Goal: Task Accomplishment & Management: Manage account settings

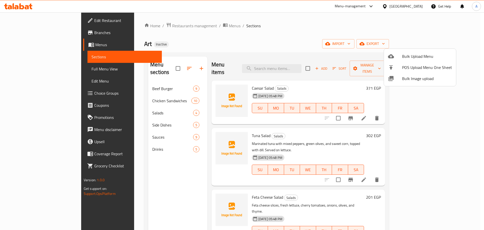
click at [245, 73] on div at bounding box center [242, 115] width 484 height 230
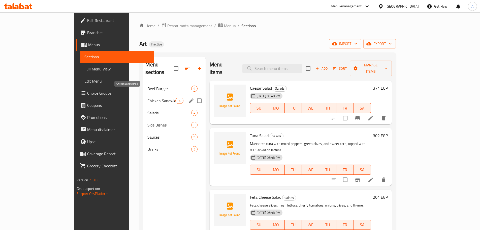
click at [148, 98] on span "Chicken Sandwiches" at bounding box center [162, 101] width 28 height 6
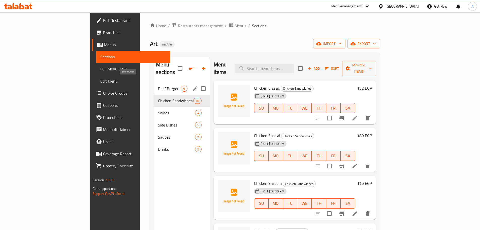
click at [158, 85] on span "Beef Burger" at bounding box center [169, 88] width 23 height 6
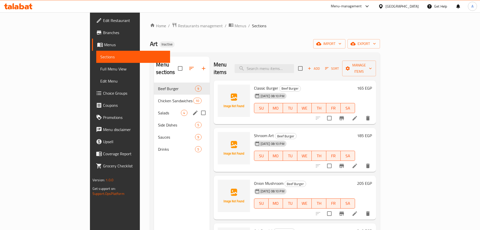
click at [154, 107] on div "Salads 4" at bounding box center [181, 113] width 55 height 12
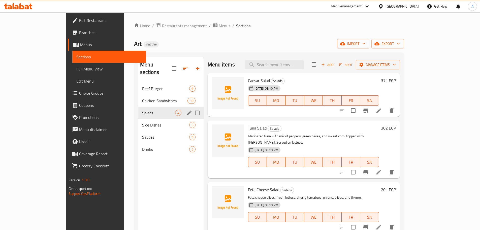
click at [138, 110] on div "Salads 4" at bounding box center [171, 113] width 66 height 12
click at [138, 121] on div "Side Dishes 5" at bounding box center [171, 125] width 66 height 12
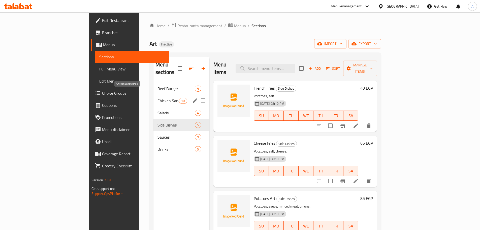
click at [158, 85] on span "Beef Burger" at bounding box center [177, 88] width 38 height 6
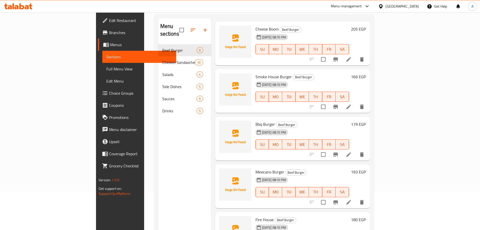
scroll to position [71, 0]
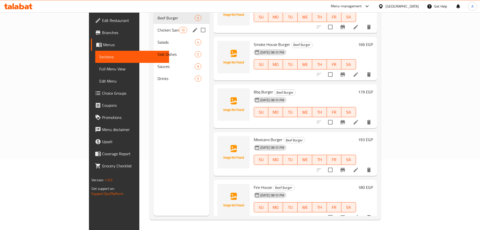
click at [158, 27] on span "Chicken Sandwiches" at bounding box center [168, 30] width 21 height 6
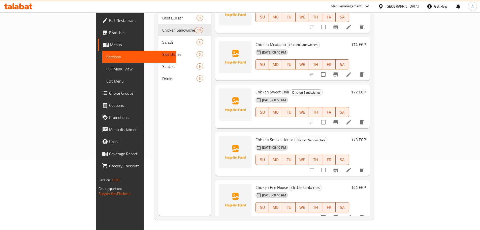
scroll to position [258, 0]
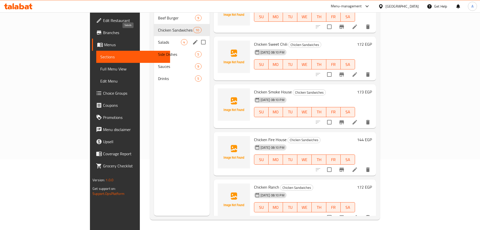
click at [158, 39] on span "Salads" at bounding box center [169, 42] width 23 height 6
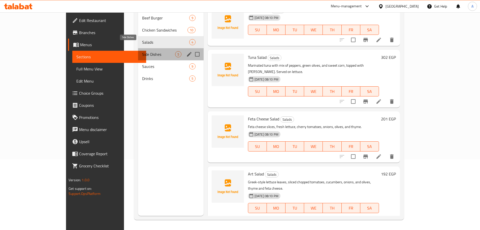
click at [142, 51] on span "Side Dishes" at bounding box center [158, 54] width 33 height 6
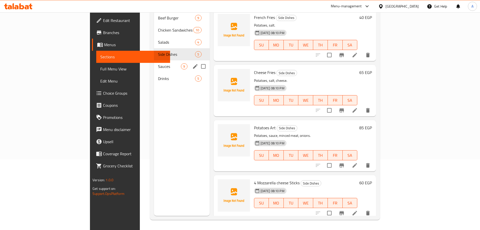
click at [158, 63] on span "Sauces" at bounding box center [169, 66] width 23 height 6
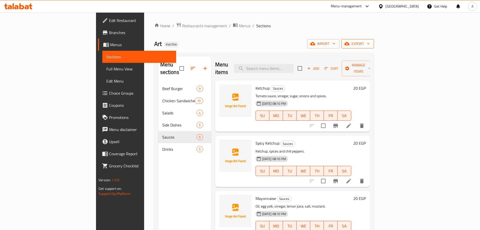
click at [371, 45] on icon "button" at bounding box center [368, 43] width 5 height 5
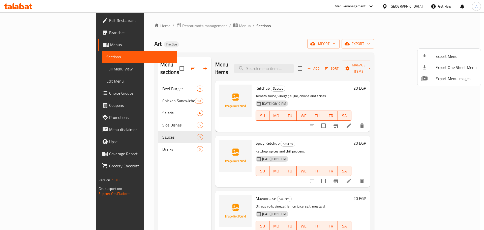
click at [446, 54] on span "Export Menu" at bounding box center [456, 56] width 41 height 6
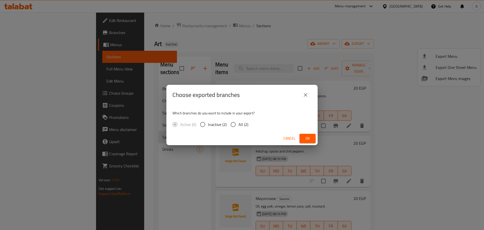
click at [243, 123] on span "All (2)" at bounding box center [244, 124] width 10 height 6
click at [239, 123] on input "All (2)" at bounding box center [233, 124] width 11 height 11
radio input "true"
click at [303, 138] on button "Ok" at bounding box center [308, 138] width 16 height 9
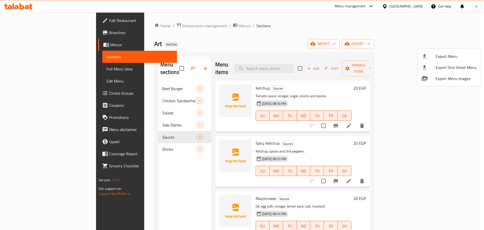
click at [229, 20] on div at bounding box center [242, 115] width 484 height 230
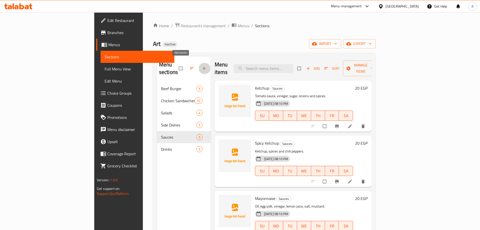
click at [199, 64] on button "button" at bounding box center [205, 68] width 12 height 11
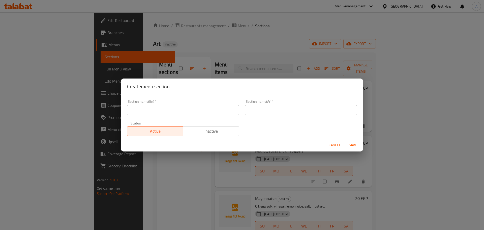
click at [220, 45] on div "Create menu section Section name(En)   * Section name(En) * Section name(Ar)   …" at bounding box center [242, 115] width 484 height 230
click at [337, 144] on span "Cancel" at bounding box center [335, 145] width 12 height 6
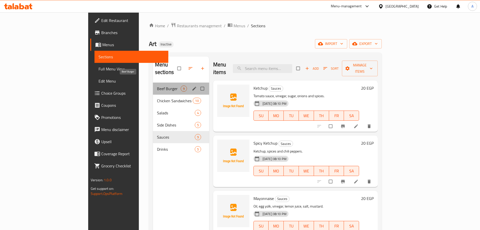
click at [157, 85] on span "Beef Burger" at bounding box center [169, 88] width 24 height 6
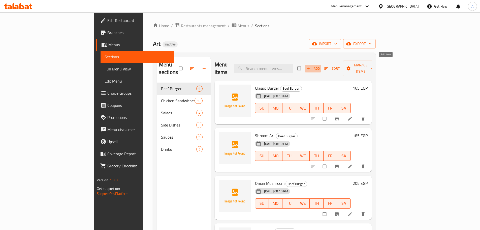
click at [311, 66] on icon "button" at bounding box center [308, 68] width 5 height 5
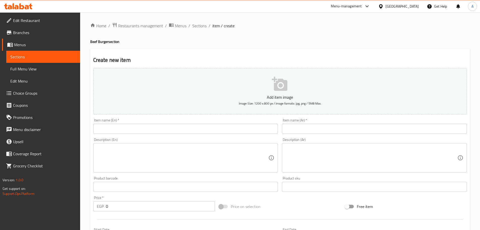
click at [307, 130] on input "text" at bounding box center [374, 129] width 185 height 10
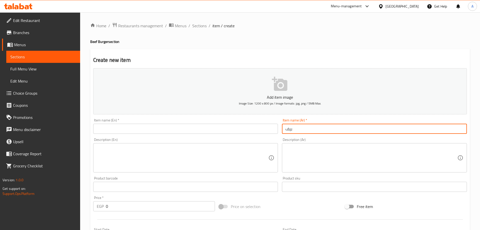
paste input "بيكون كينج"
type input "بيف بيكون كينج"
click at [251, 130] on input "text" at bounding box center [185, 129] width 185 height 10
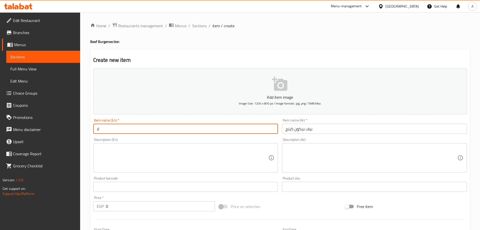
type input "ل"
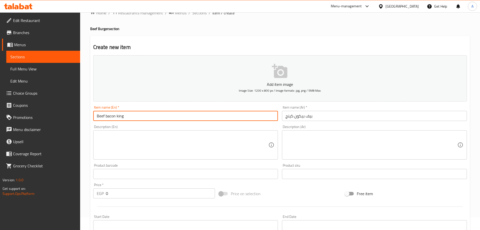
scroll to position [25, 0]
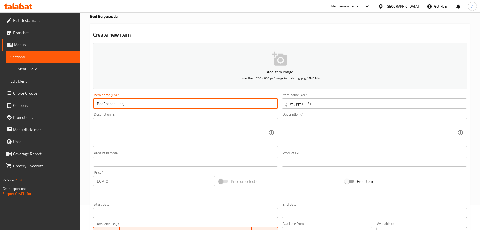
type input "Beef bacon king"
paste input "20"
drag, startPoint x: 119, startPoint y: 178, endPoint x: 84, endPoint y: 175, distance: 34.9
click at [84, 175] on div "Home / Restaurants management / Menus / Sections / item / create Beef Burger se…" at bounding box center [280, 159] width 400 height 344
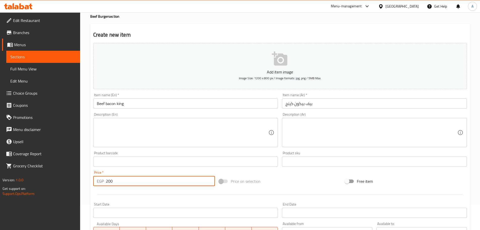
type input "200"
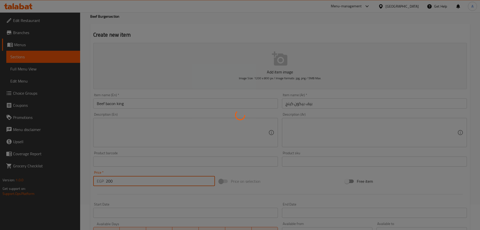
type input "0"
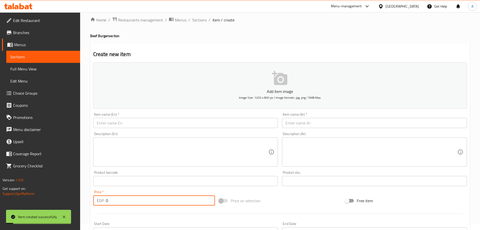
scroll to position [0, 0]
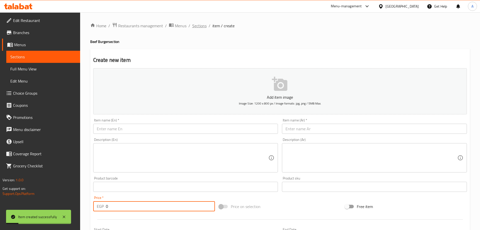
click at [199, 28] on span "Sections" at bounding box center [199, 26] width 14 height 6
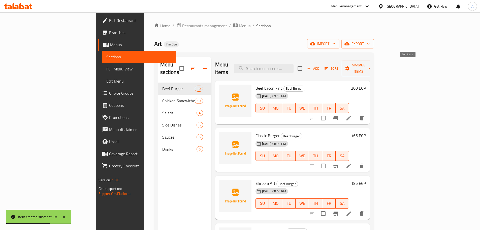
click at [329, 66] on icon "button" at bounding box center [326, 68] width 5 height 5
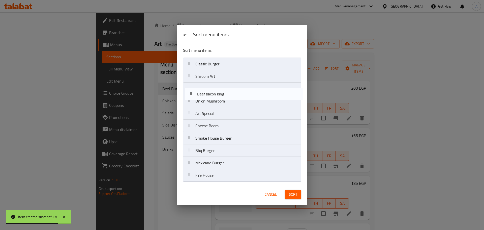
drag, startPoint x: 233, startPoint y: 66, endPoint x: 235, endPoint y: 97, distance: 31.3
click at [235, 97] on nav "Beef bacon king Classic Burger Shroom Art Onion Mushroom Art Special Cheese Boo…" at bounding box center [242, 119] width 118 height 124
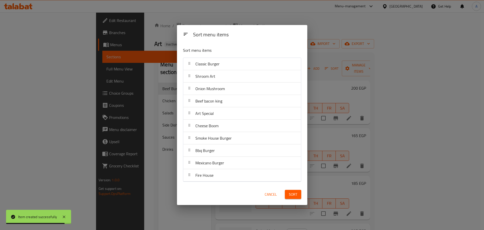
click at [292, 189] on div "Sort" at bounding box center [293, 194] width 22 height 15
drag, startPoint x: 294, startPoint y: 194, endPoint x: 302, endPoint y: 187, distance: 11.1
click at [295, 194] on span "Sort" at bounding box center [293, 194] width 8 height 6
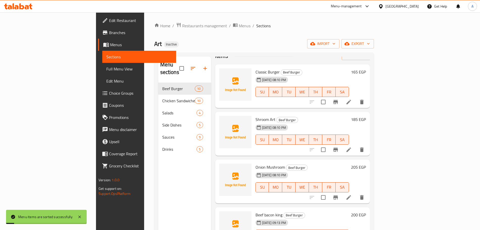
scroll to position [25, 0]
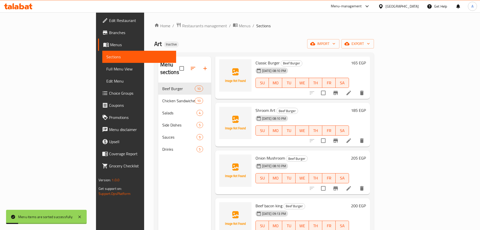
click at [257, 202] on span "Beef bacon king" at bounding box center [269, 206] width 27 height 8
copy h6 "Beef bacon king"
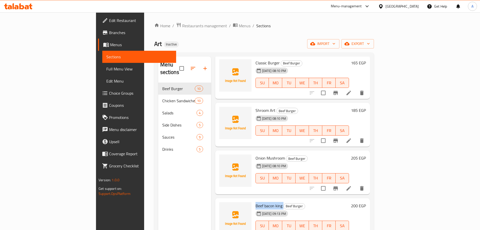
click at [256, 202] on span "Beef bacon king" at bounding box center [269, 206] width 27 height 8
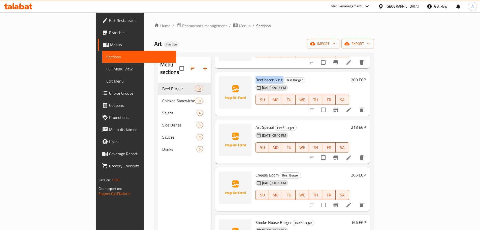
scroll to position [151, 0]
click at [352, 201] on icon at bounding box center [349, 204] width 6 height 6
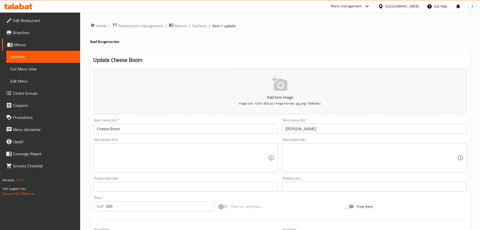
click at [322, 153] on textarea at bounding box center [372, 158] width 172 height 24
paste textarea "قطعة برجر لحم بقري ، مع أصابع الجبنة الموتزريلا و شرائح خس وطماطم طازجة و صوص ح…"
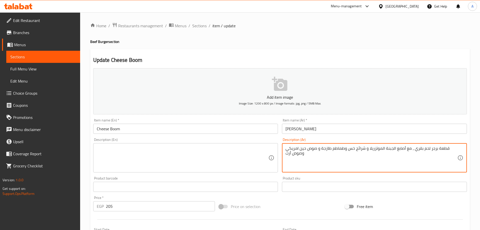
type textarea "قطعة برجر لحم بقري ، مع أصابع الجبنة الموتزريلا و شرائح خس وطماطم طازجة و صوص ح…"
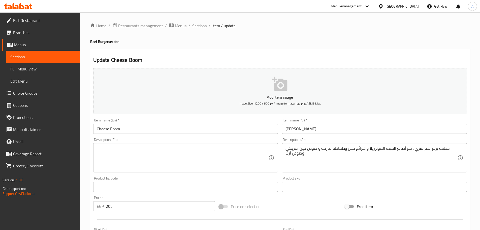
click at [156, 153] on textarea at bounding box center [183, 158] width 172 height 24
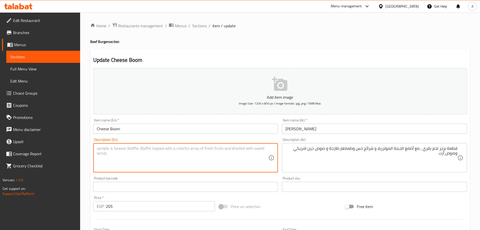
click at [249, 157] on textarea at bounding box center [183, 158] width 172 height 24
type textarea "Beef [PERSON_NAME], with mozzarella cheese sticks, lettuce slices, fresh tomato…"
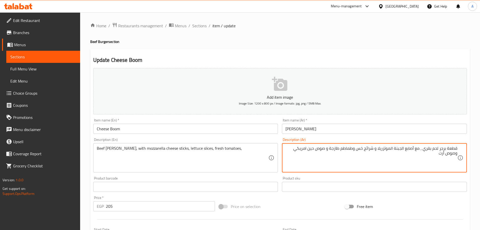
drag, startPoint x: 315, startPoint y: 150, endPoint x: 314, endPoint y: 158, distance: 8.2
type textarea "قطعة برجر لحم بقري ، مع أصابع الجبنة الموتزريلا و شرائح خس وطماطم طازجة و صوص ج…"
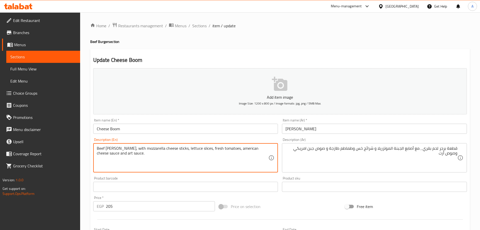
type textarea "Beef [PERSON_NAME], with mozzarella cheese sticks, lettuce slices, fresh tomato…"
drag, startPoint x: 241, startPoint y: 119, endPoint x: 241, endPoint y: 127, distance: 7.6
click at [241, 122] on div "Item name (En)   * Cheese Boom Item name (En) *" at bounding box center [185, 125] width 185 height 15
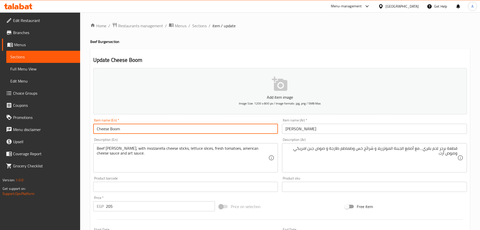
click at [241, 127] on input "Cheese Boom" at bounding box center [185, 129] width 185 height 10
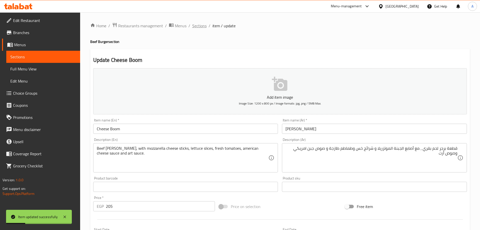
drag, startPoint x: 258, startPoint y: 117, endPoint x: 200, endPoint y: 25, distance: 108.1
click at [200, 25] on span "Sections" at bounding box center [199, 26] width 14 height 6
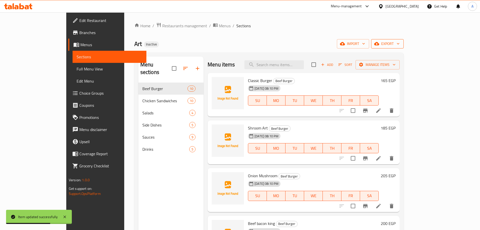
click at [400, 43] on span "export" at bounding box center [388, 44] width 24 height 6
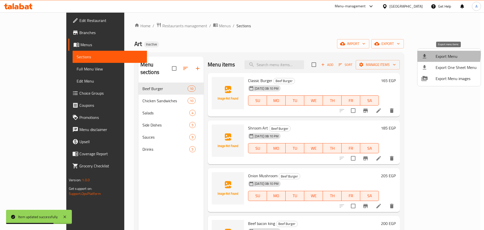
click at [441, 54] on span "Export Menu" at bounding box center [456, 56] width 41 height 6
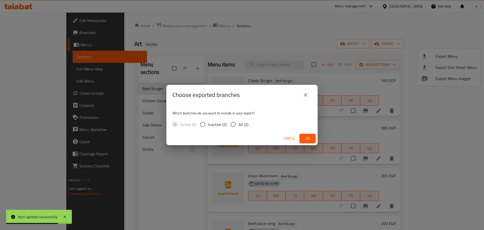
click at [252, 125] on div "Active (0) Inactive (2) All (2)" at bounding box center [212, 124] width 80 height 11
click at [245, 125] on span "All (2)" at bounding box center [244, 124] width 10 height 6
click at [239, 125] on input "All (2)" at bounding box center [233, 124] width 11 height 11
radio input "true"
drag, startPoint x: 305, startPoint y: 142, endPoint x: 303, endPoint y: 146, distance: 3.8
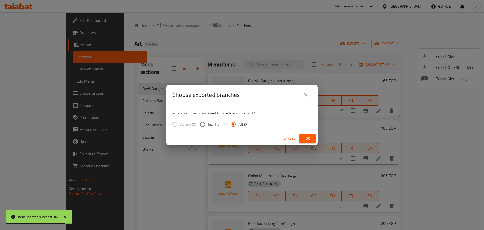
click at [305, 142] on button "Ok" at bounding box center [308, 138] width 16 height 9
